Goal: Information Seeking & Learning: Understand process/instructions

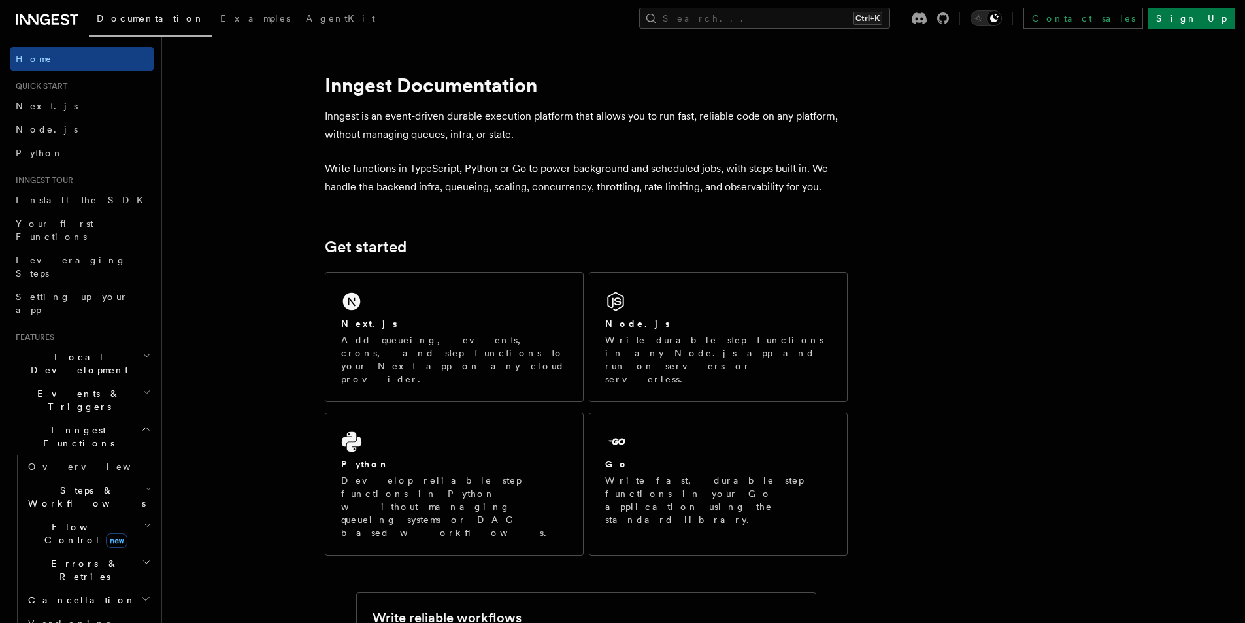
click at [440, 325] on div "Next.js" at bounding box center [454, 324] width 226 height 14
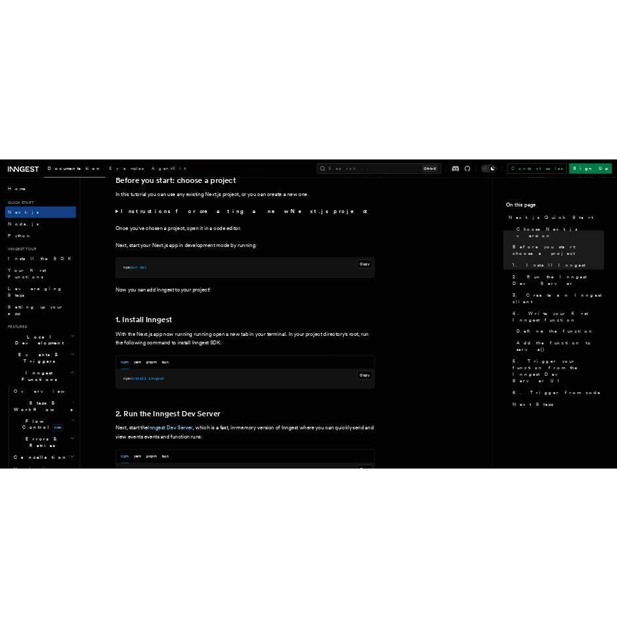
scroll to position [467, 0]
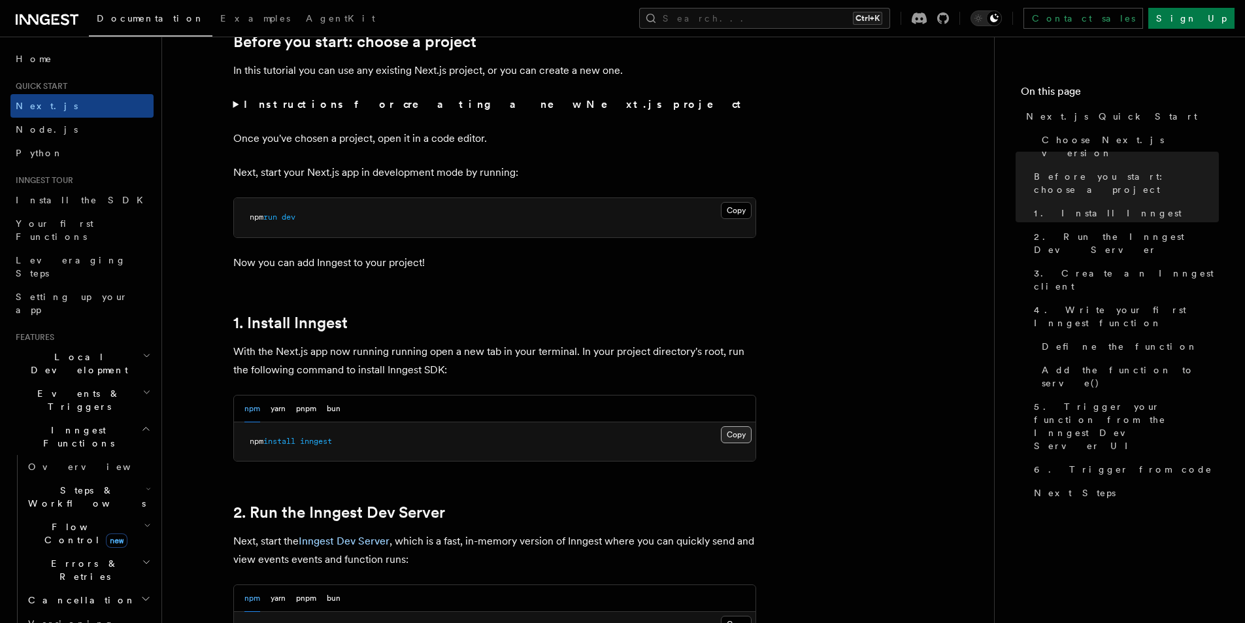
click at [740, 438] on button "Copy Copied" at bounding box center [736, 434] width 31 height 17
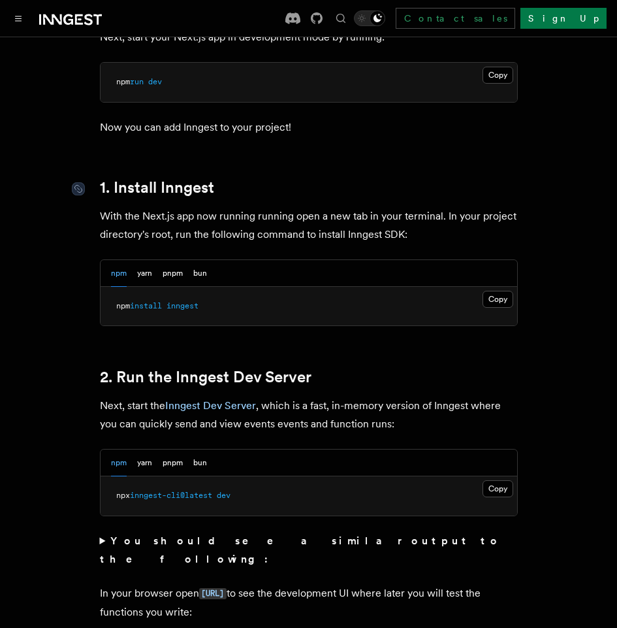
scroll to position [652, 0]
click at [506, 480] on button "Copy Copied" at bounding box center [498, 488] width 31 height 17
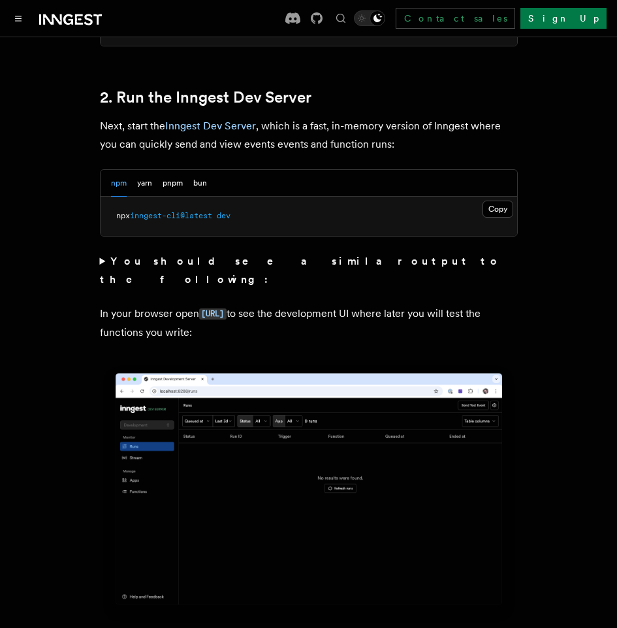
scroll to position [932, 0]
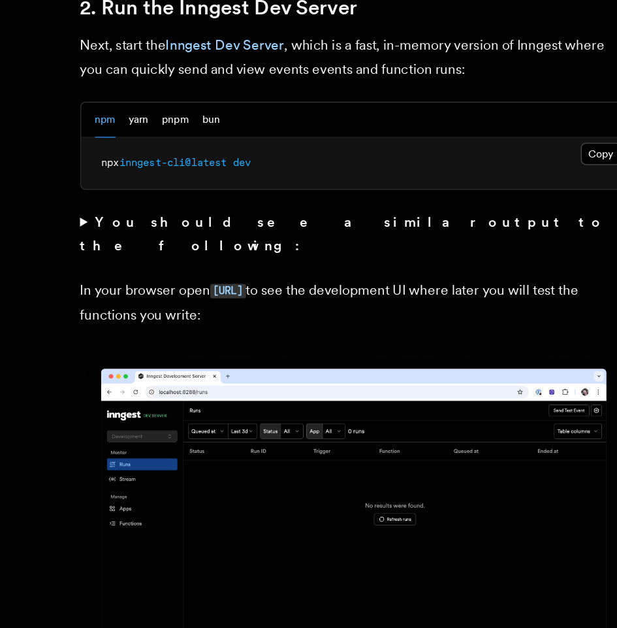
click at [104, 252] on summary "You should see a similar output to the following:" at bounding box center [309, 270] width 418 height 37
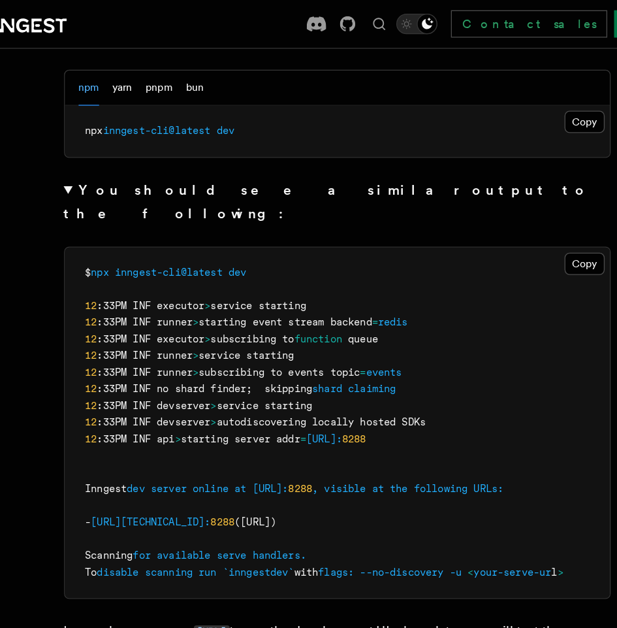
scroll to position [1043, 0]
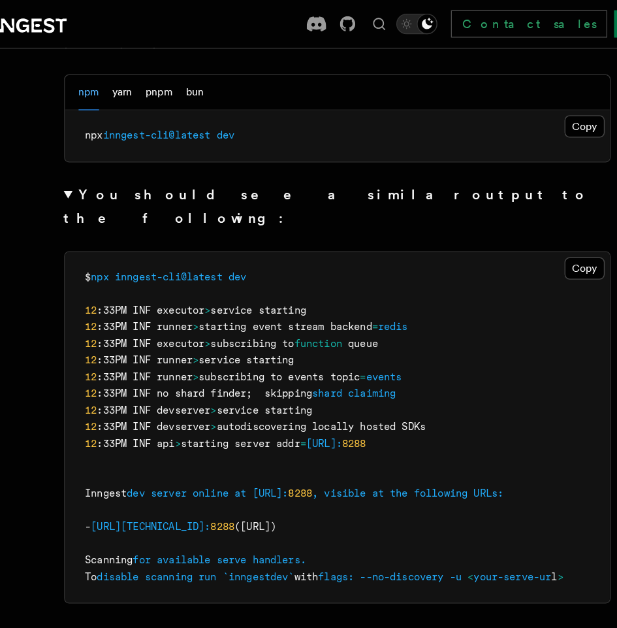
click at [103, 140] on summary "You should see a similar output to the following:" at bounding box center [309, 158] width 418 height 37
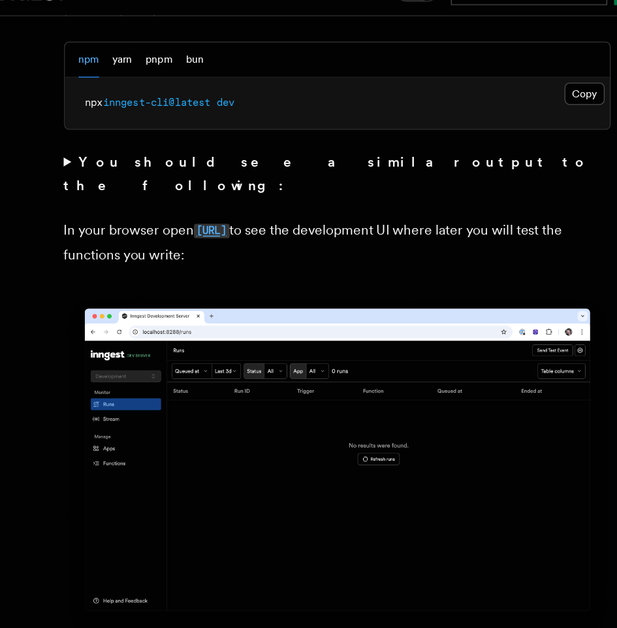
click at [227, 196] on code "[URL]" at bounding box center [212, 201] width 27 height 11
